Goal: Find specific page/section: Find specific page/section

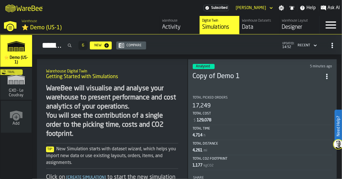
click at [13, 53] on icon "link-to-/wh/i/103622fe-4b04-4da1-b95f-2619b9c959cc/simulations" at bounding box center [16, 46] width 27 height 18
click at [24, 55] on span "⭐ Demo (US-1)" at bounding box center [16, 59] width 27 height 9
click at [231, 31] on div "Simulations" at bounding box center [219, 27] width 35 height 8
click at [254, 29] on div "Data" at bounding box center [259, 27] width 35 height 8
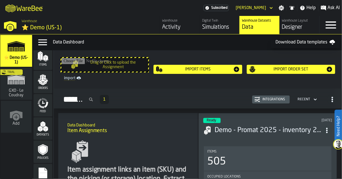
scroll to position [60, 0]
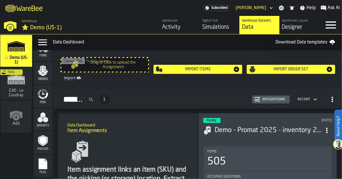
click at [45, 140] on icon "menu Policies" at bounding box center [42, 140] width 7 height 9
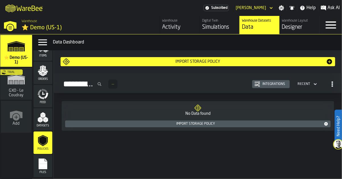
click at [211, 30] on div "Simulations" at bounding box center [219, 27] width 35 height 8
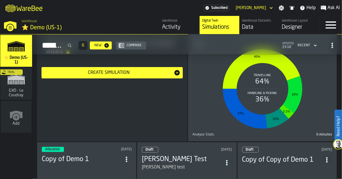
scroll to position [220, 0]
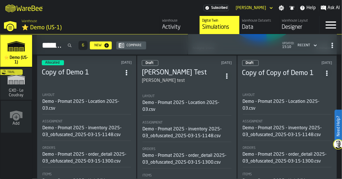
click at [79, 120] on div "Assignment" at bounding box center [86, 122] width 89 height 4
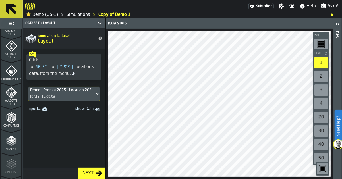
scroll to position [229, 0]
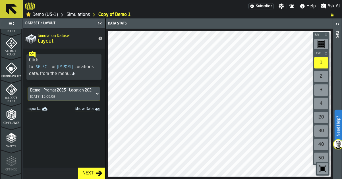
click at [17, 115] on div "Compliance" at bounding box center [11, 117] width 20 height 16
